Goal: Task Accomplishment & Management: Manage account settings

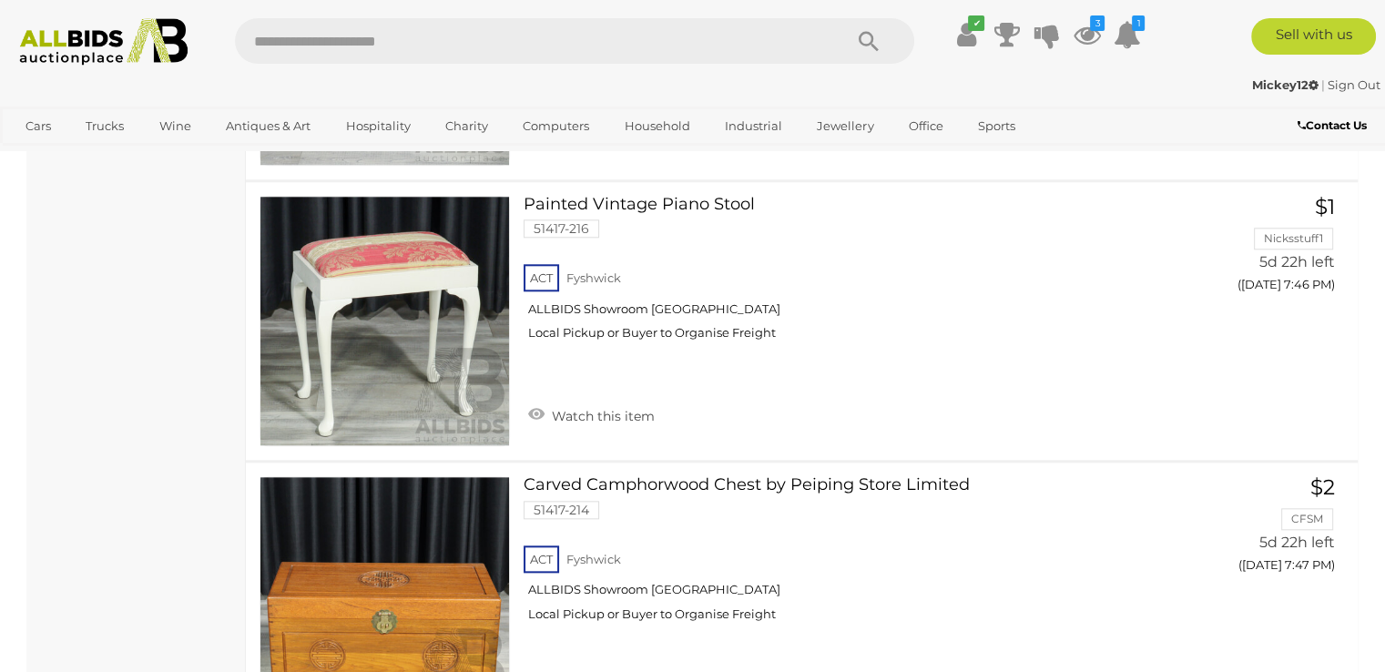
scroll to position [2095, 0]
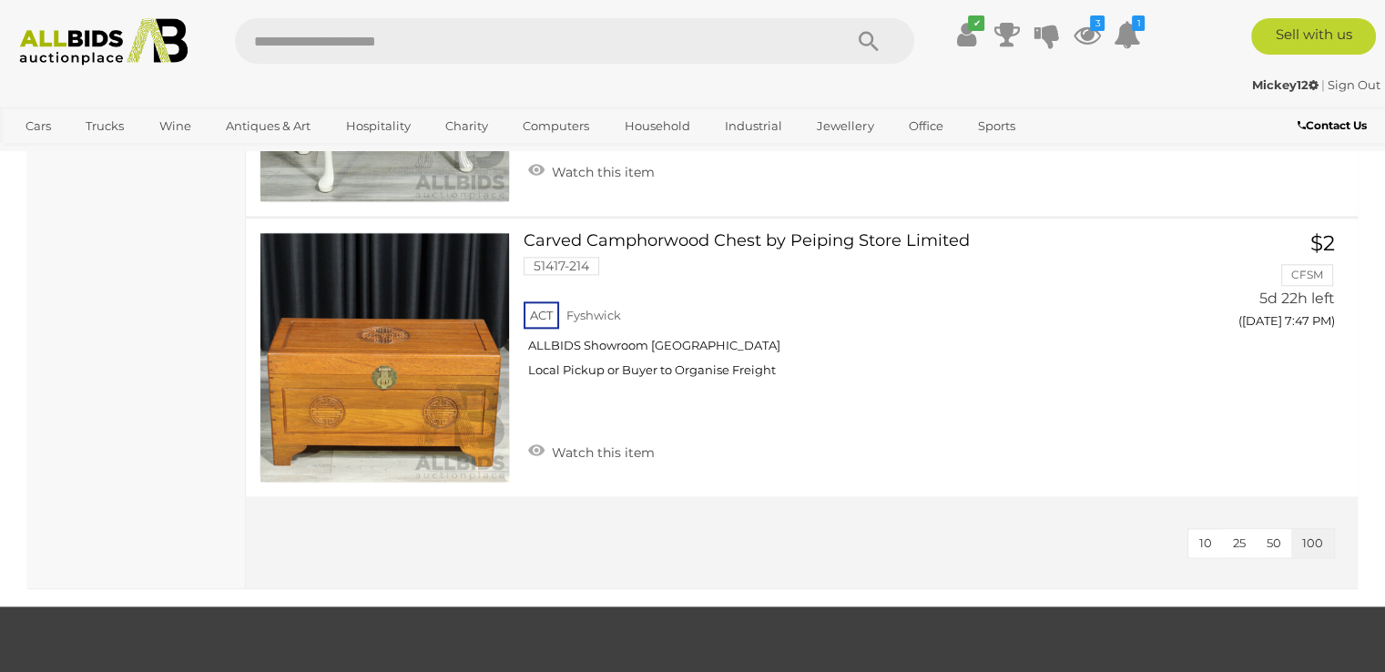
click at [77, 34] on img at bounding box center [104, 41] width 188 height 47
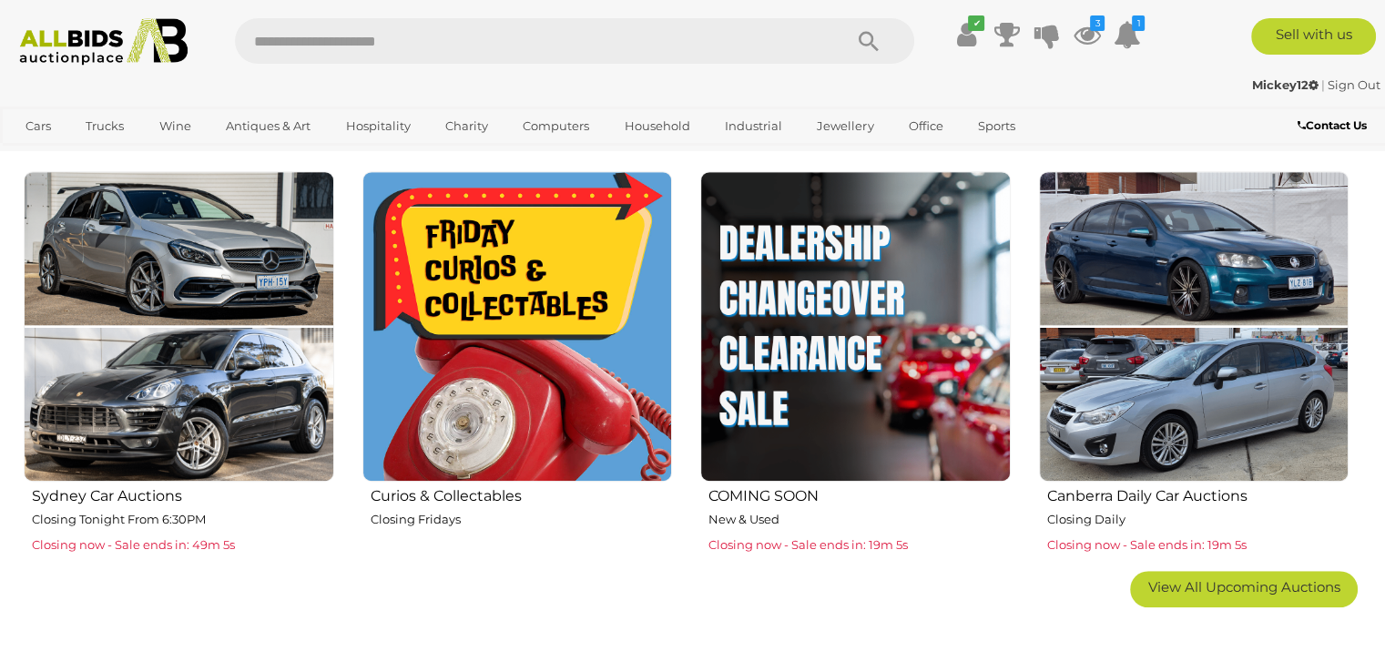
scroll to position [1093, 0]
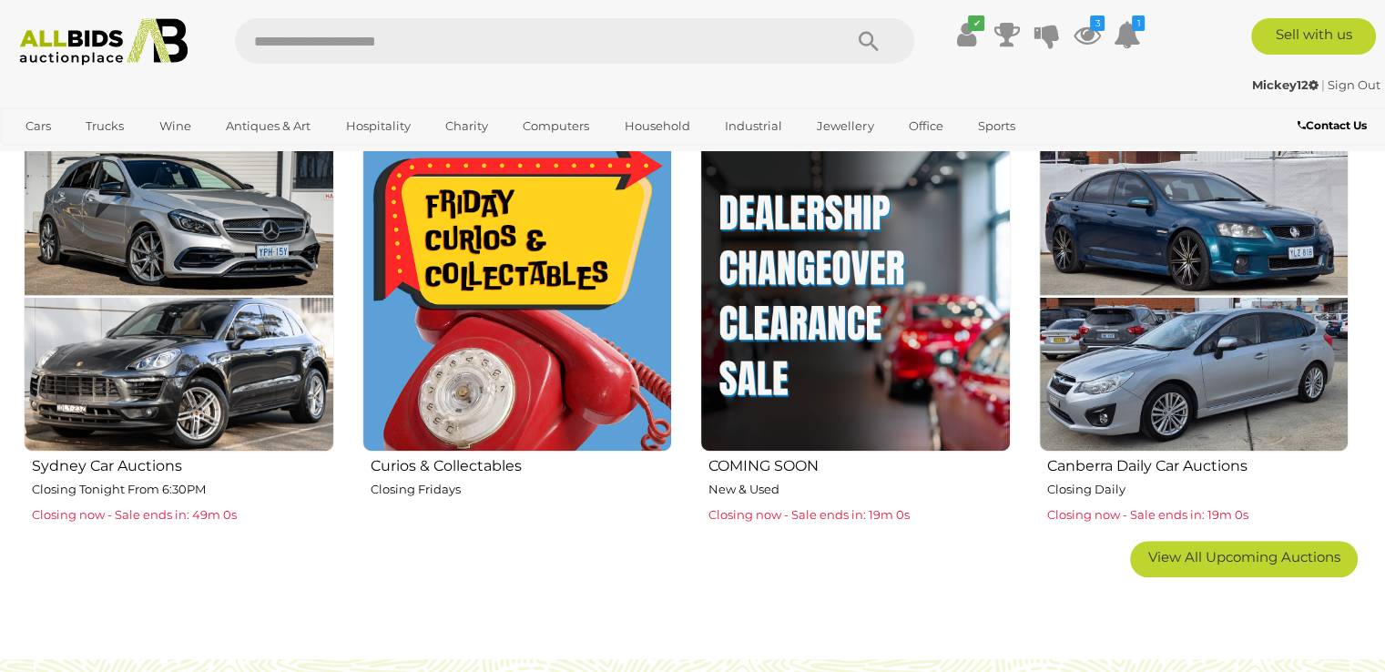
click at [786, 357] on img at bounding box center [855, 296] width 311 height 311
click at [854, 260] on img at bounding box center [855, 296] width 311 height 311
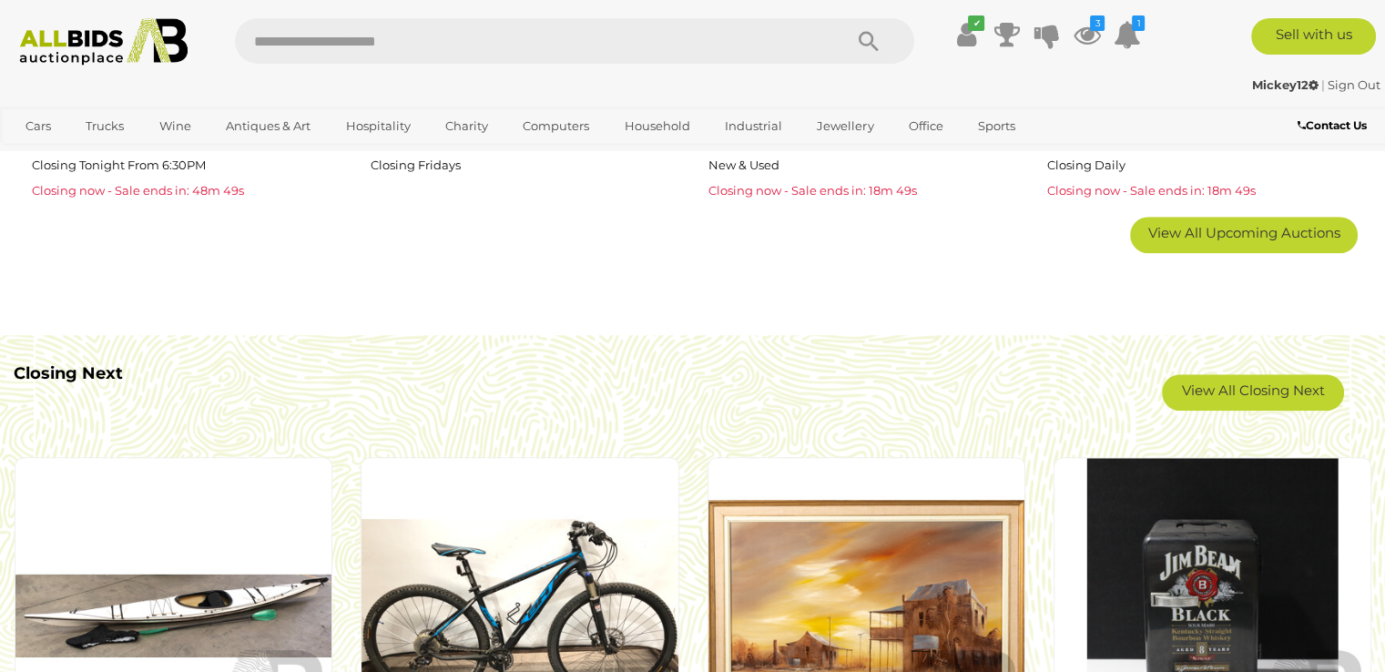
scroll to position [1457, 0]
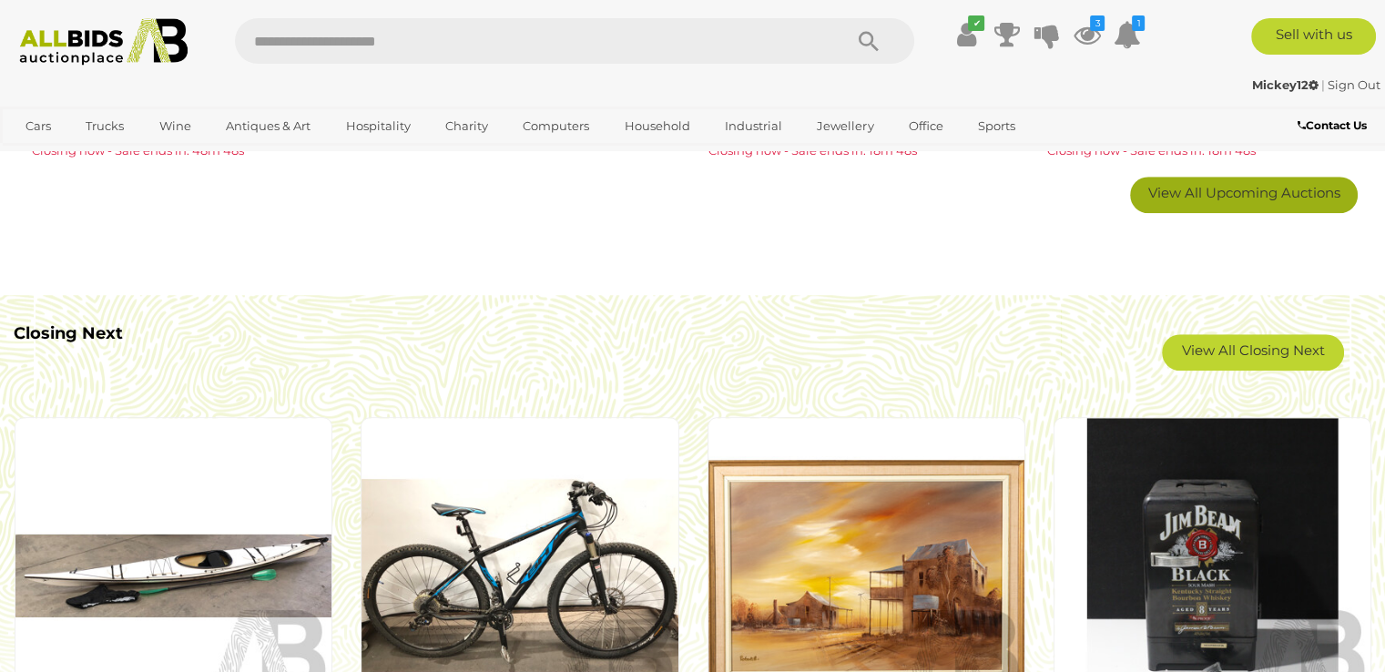
click at [1195, 201] on link "View All Upcoming Auctions" at bounding box center [1244, 195] width 228 height 36
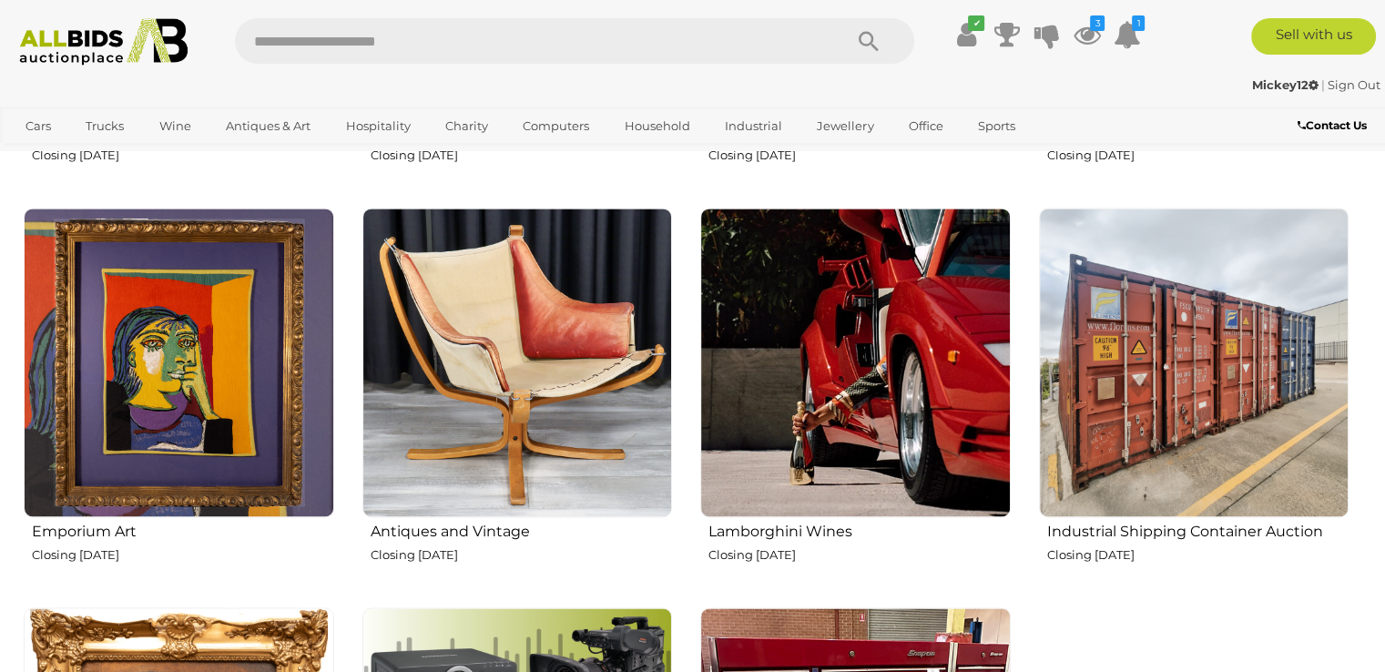
scroll to position [2641, 0]
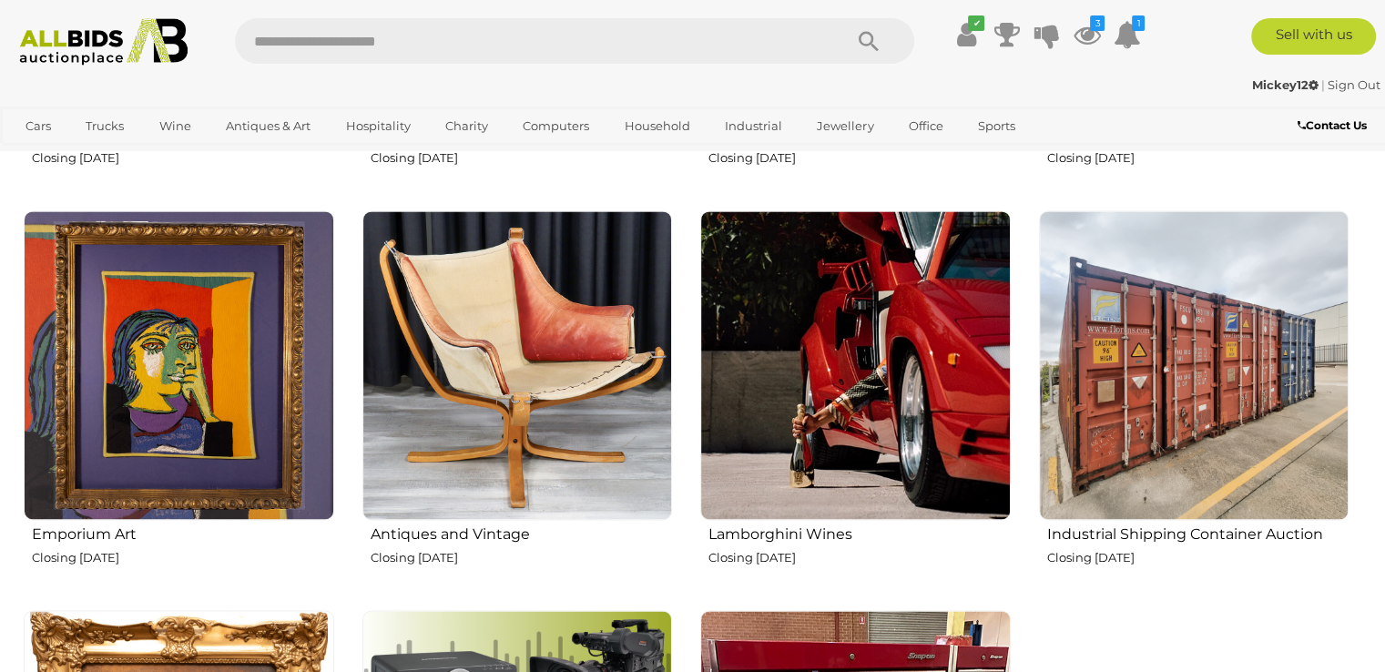
click at [791, 530] on h2 "Lamborghini Wines" at bounding box center [860, 532] width 302 height 21
click at [1082, 30] on icon at bounding box center [1086, 34] width 27 height 33
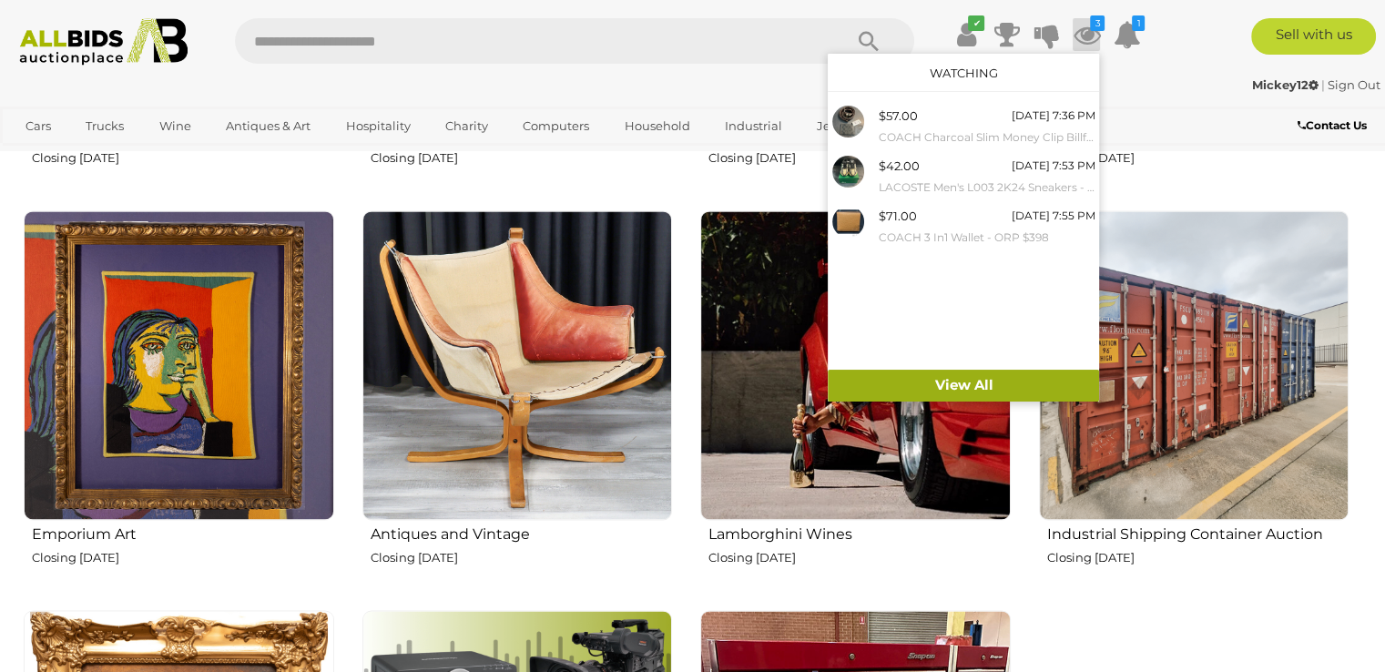
click at [956, 385] on link "View All" at bounding box center [963, 386] width 271 height 32
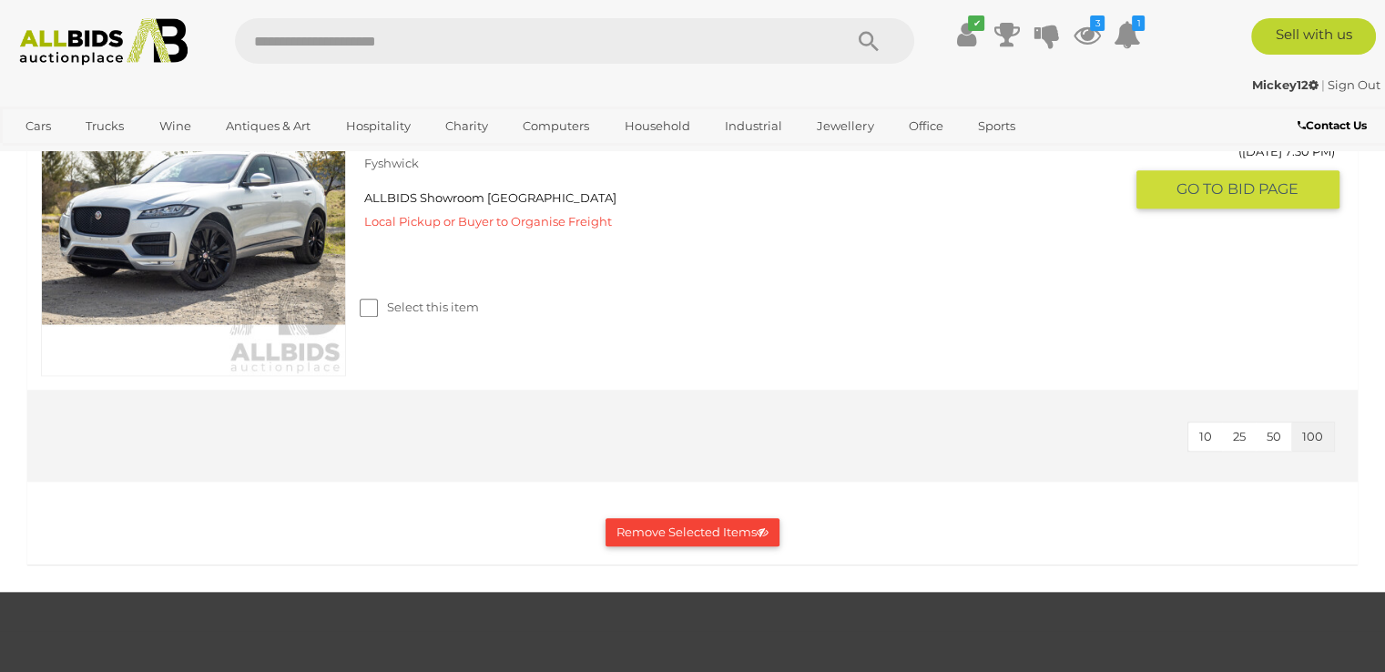
scroll to position [1822, 0]
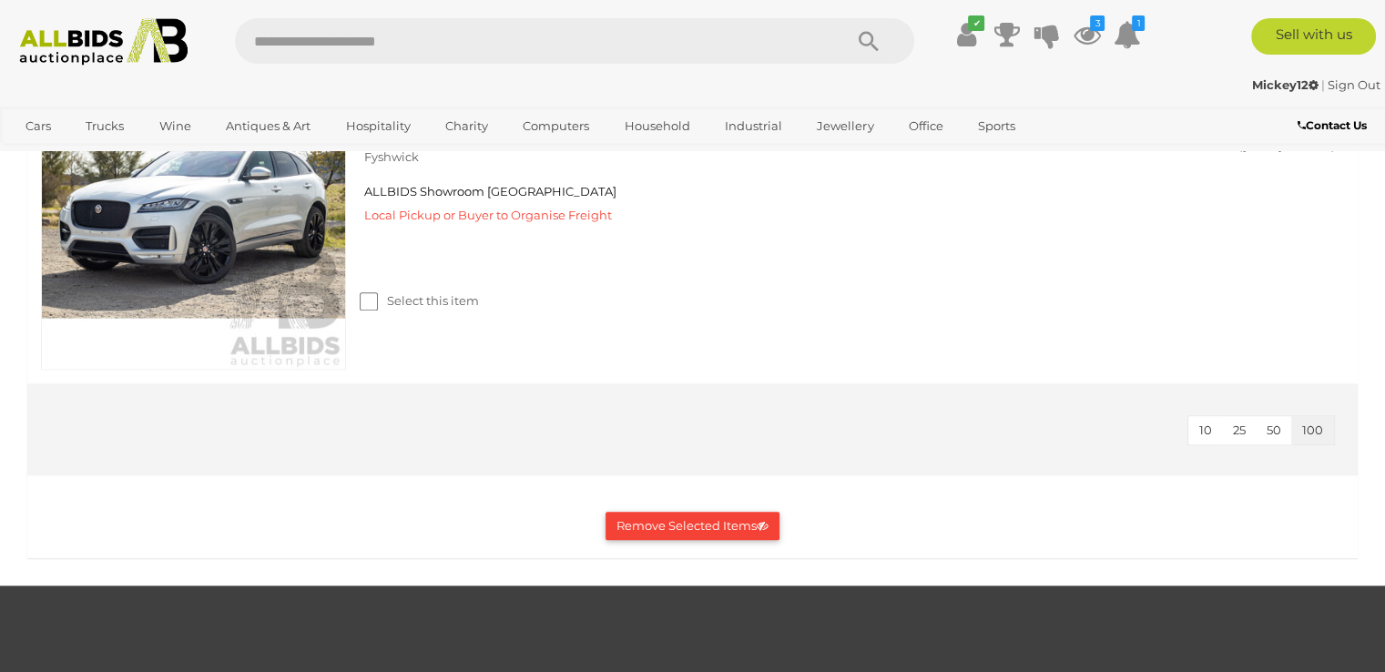
click at [699, 522] on button "Remove Selected Items" at bounding box center [693, 526] width 174 height 28
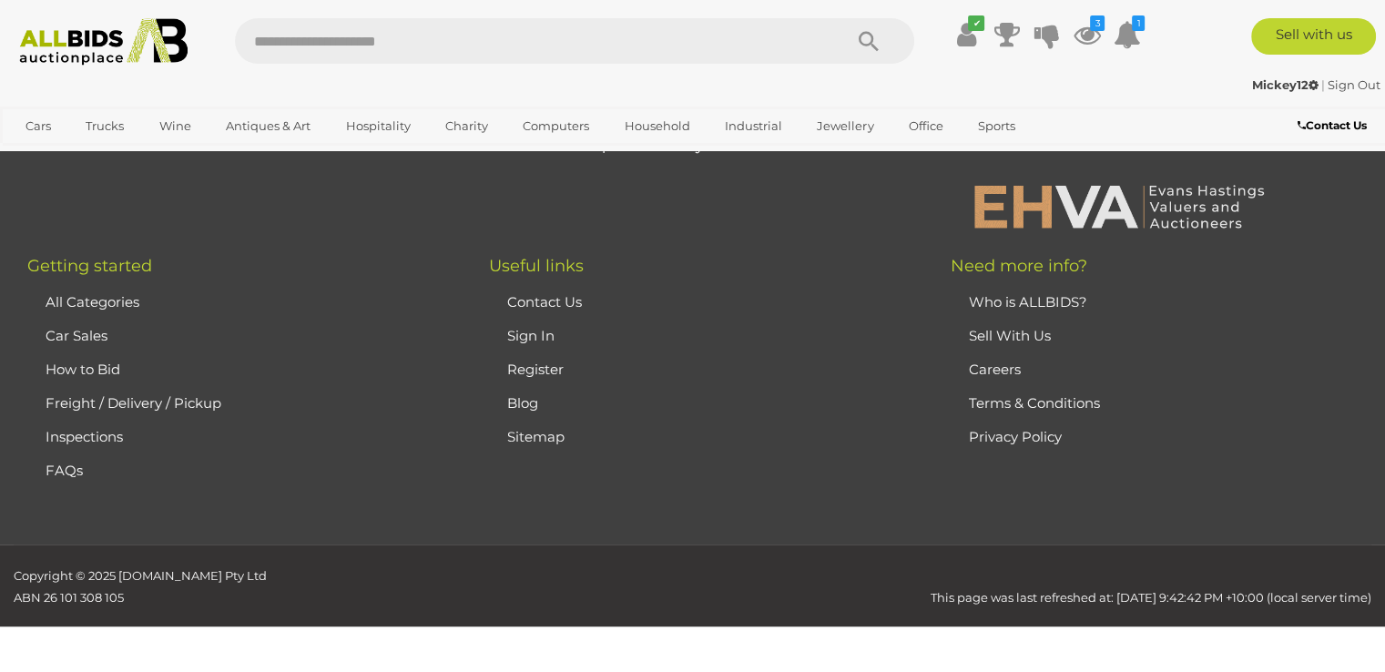
scroll to position [0, 0]
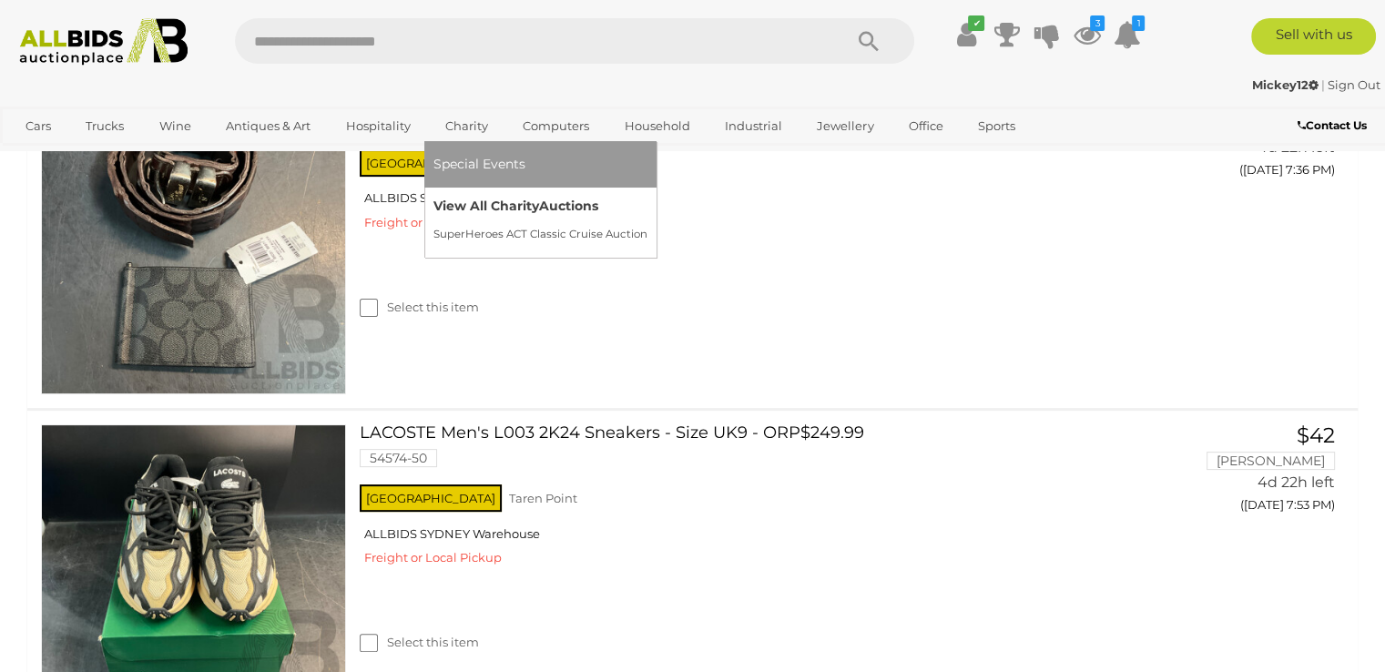
scroll to position [455, 0]
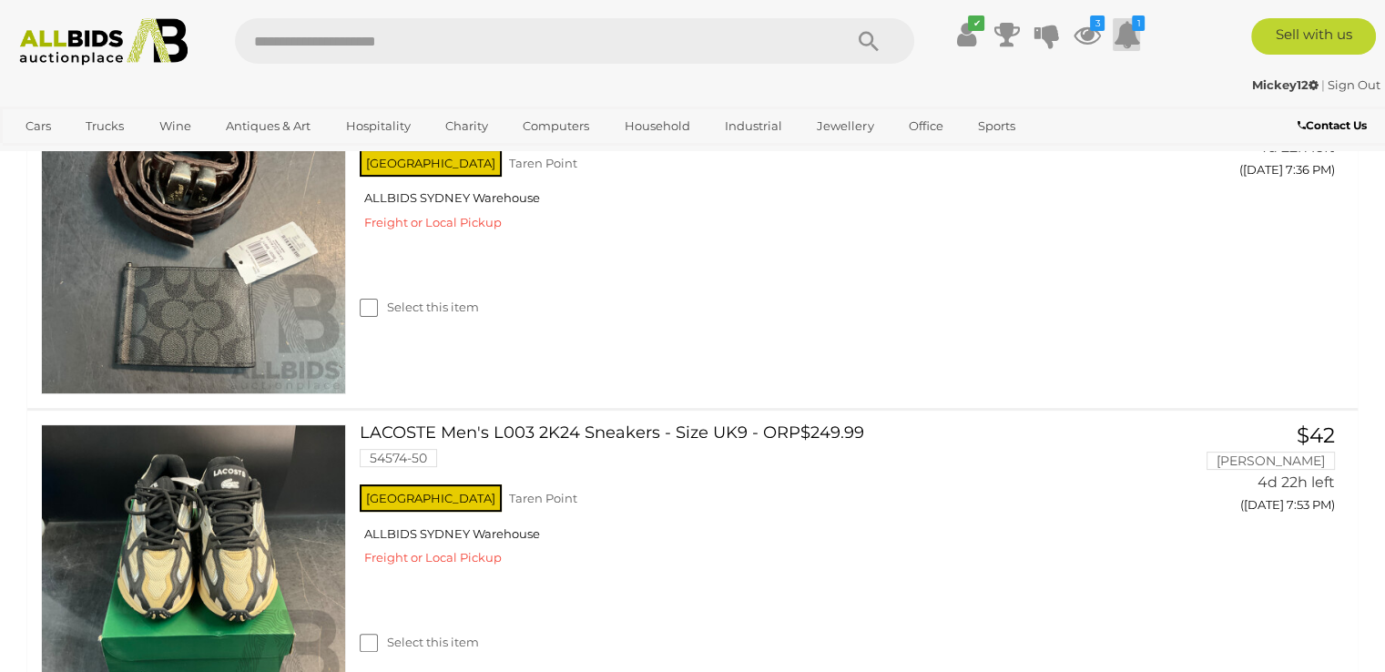
click at [1129, 37] on icon at bounding box center [1126, 34] width 27 height 33
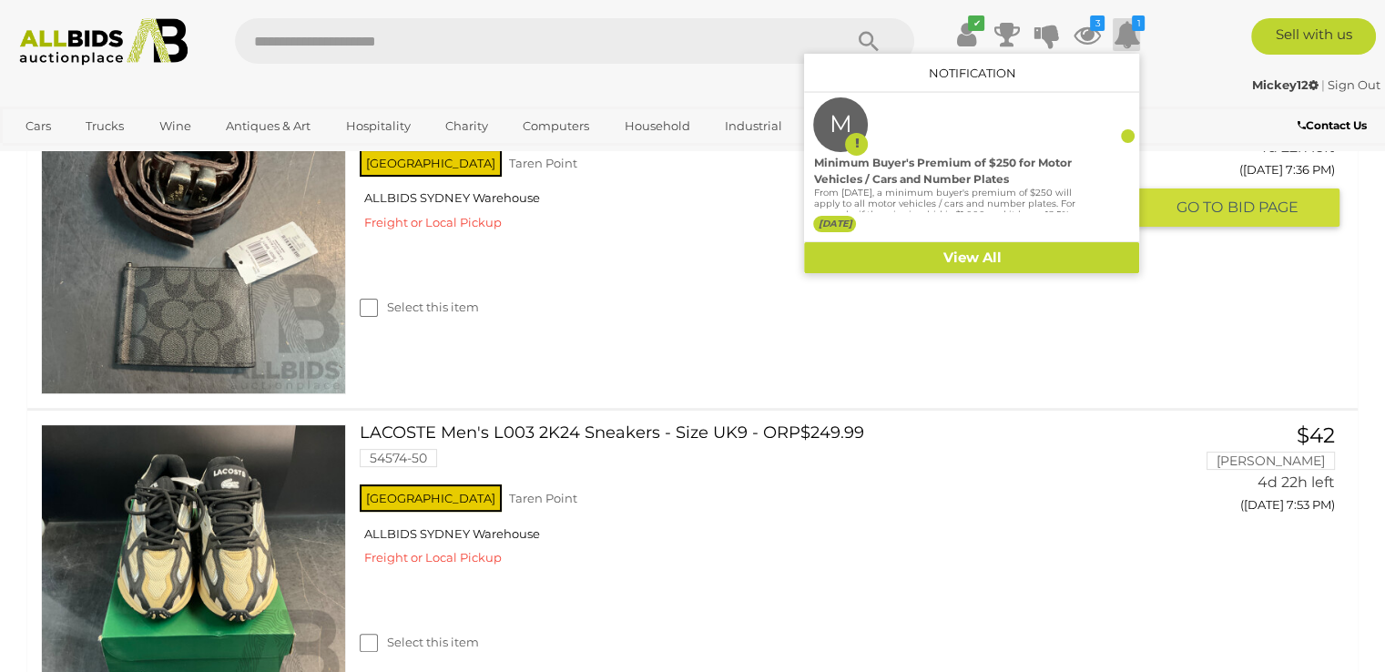
click at [1198, 274] on div "COACH Charcoal Slim Money Clip Billfold Wallet & R.M. Williams Belt 54574-67 NS…" at bounding box center [693, 242] width 1358 height 332
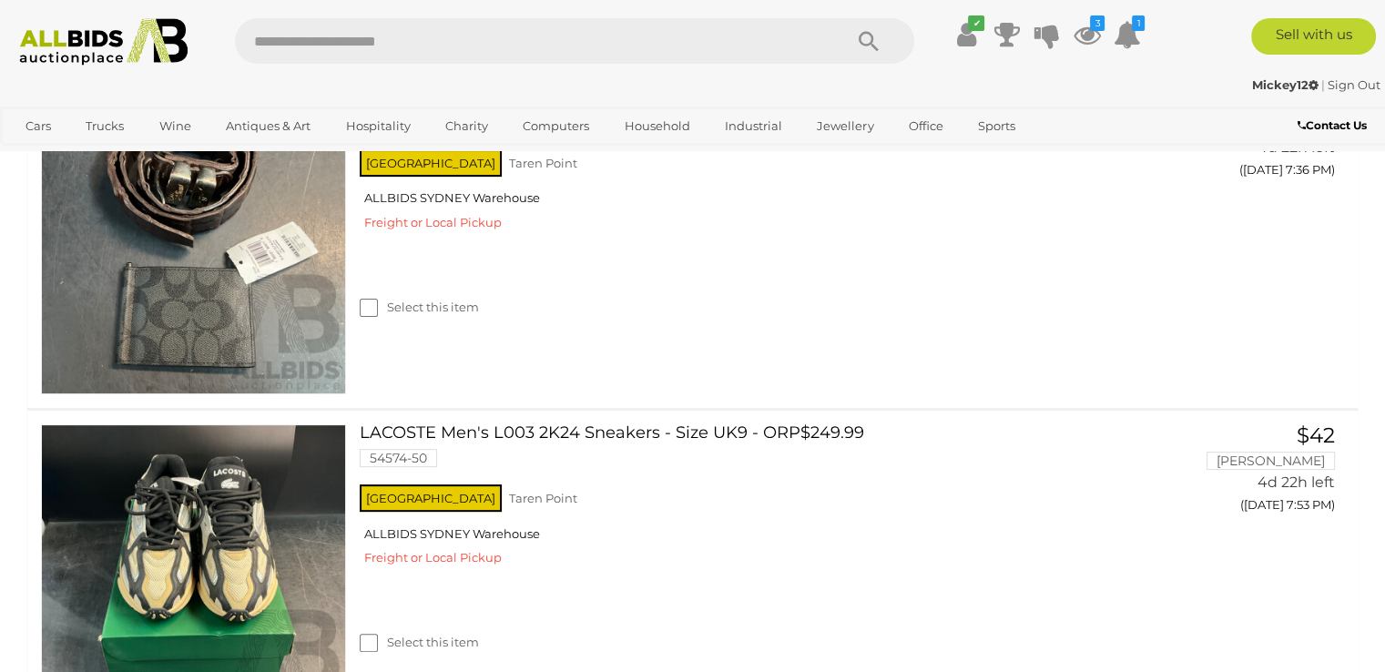
click at [53, 44] on img at bounding box center [104, 41] width 188 height 47
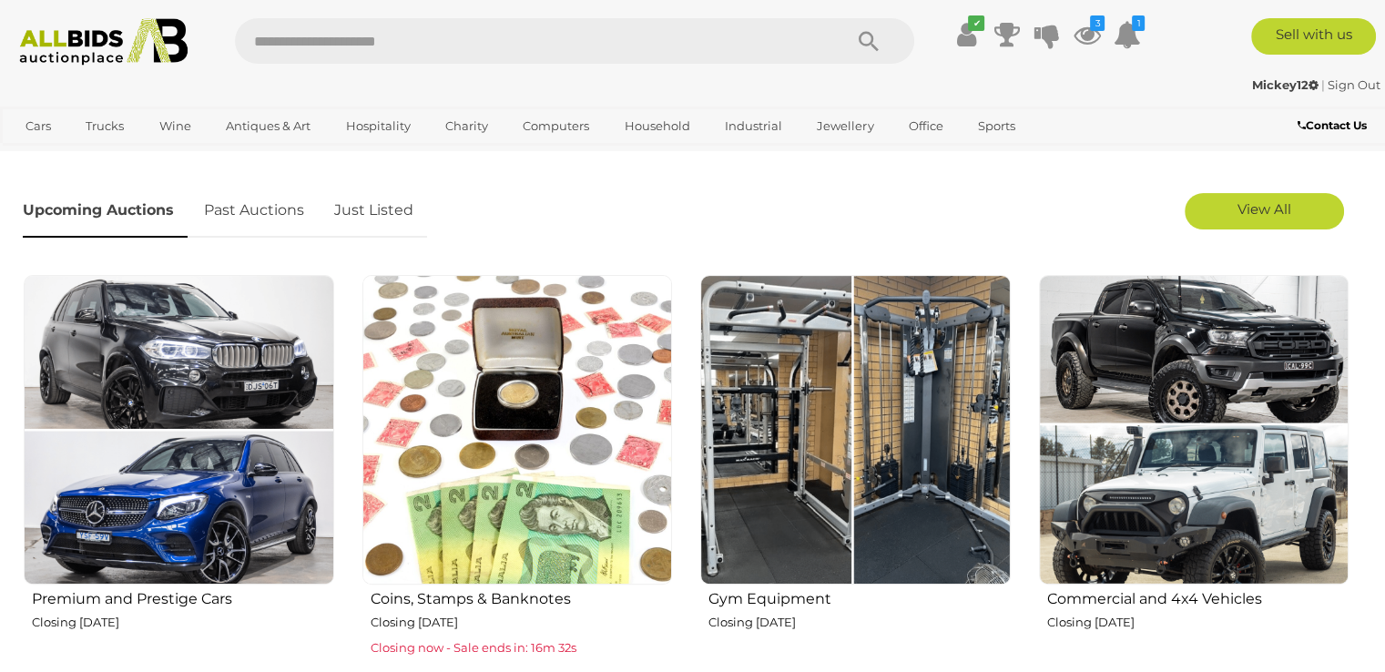
scroll to position [638, 0]
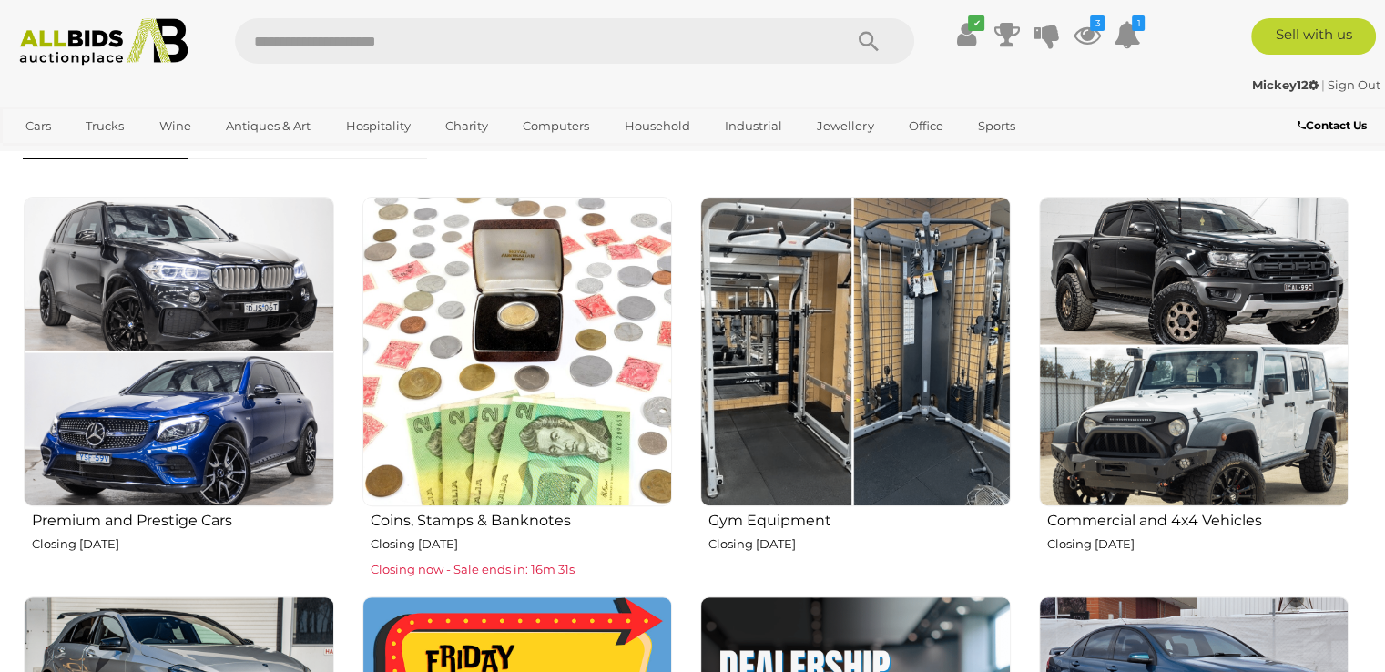
click at [1187, 262] on img at bounding box center [1194, 352] width 311 height 311
